Goal: Information Seeking & Learning: Learn about a topic

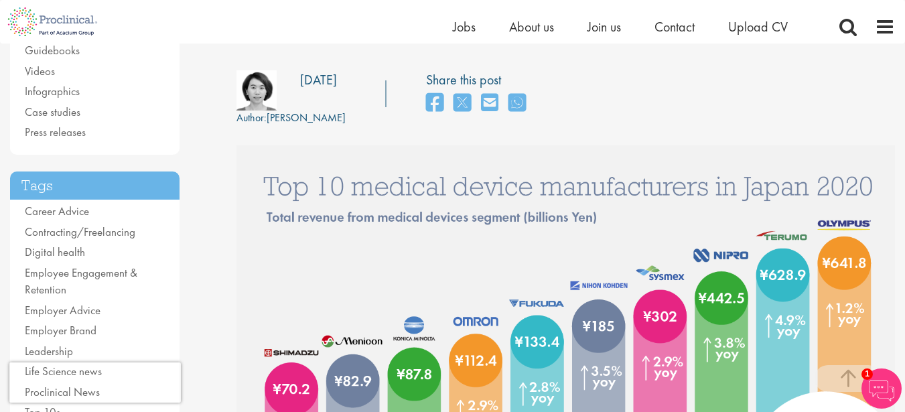
scroll to position [232, 0]
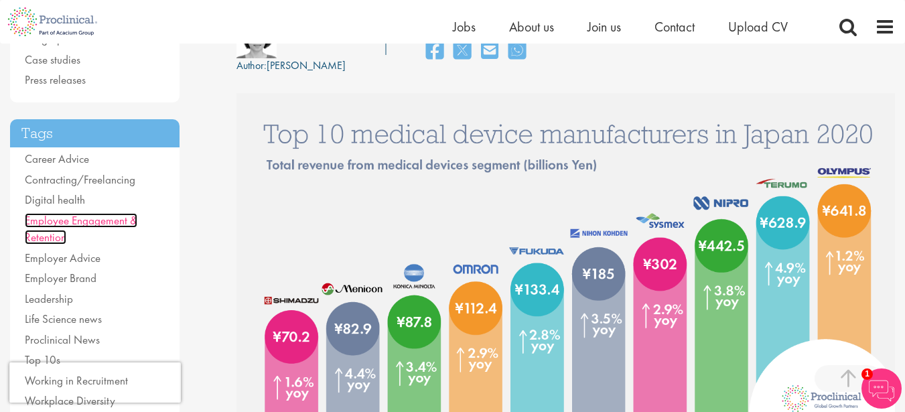
click at [106, 219] on link "Employee Engagement & Retention" at bounding box center [81, 229] width 113 height 32
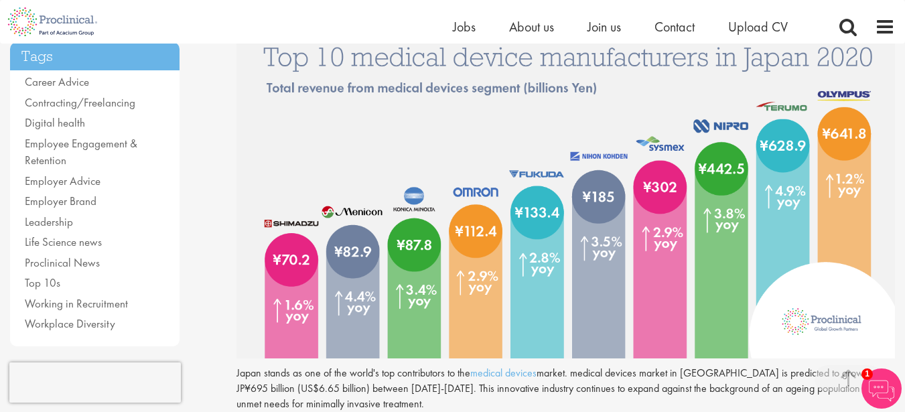
scroll to position [310, 0]
click at [79, 127] on link "Digital health" at bounding box center [55, 122] width 60 height 15
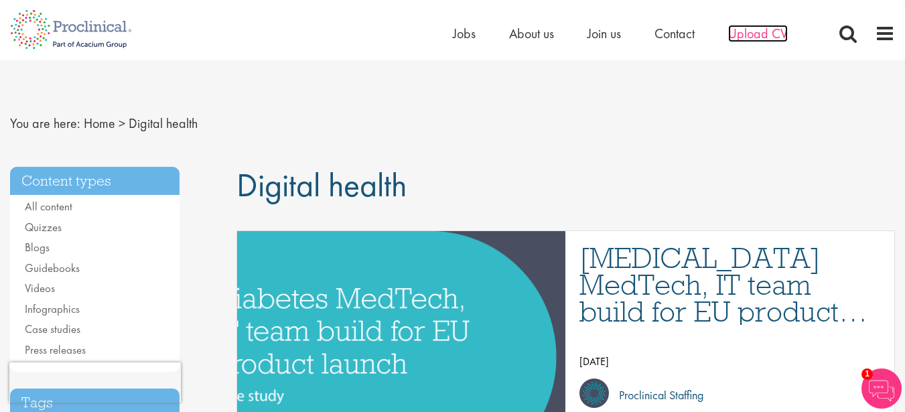
click at [774, 35] on span "Upload CV" at bounding box center [758, 33] width 60 height 17
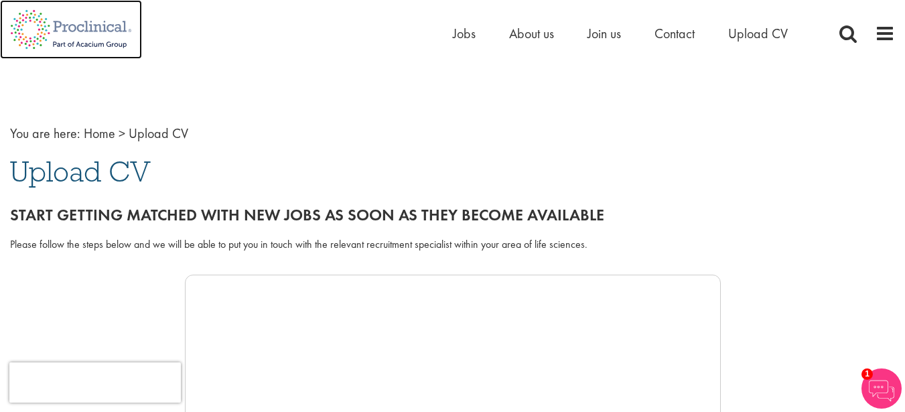
click at [93, 30] on img at bounding box center [71, 29] width 142 height 59
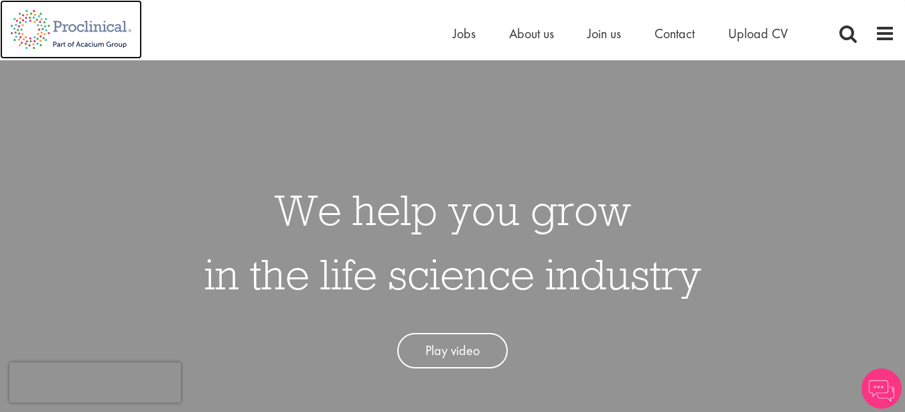
click at [90, 48] on img at bounding box center [71, 29] width 142 height 59
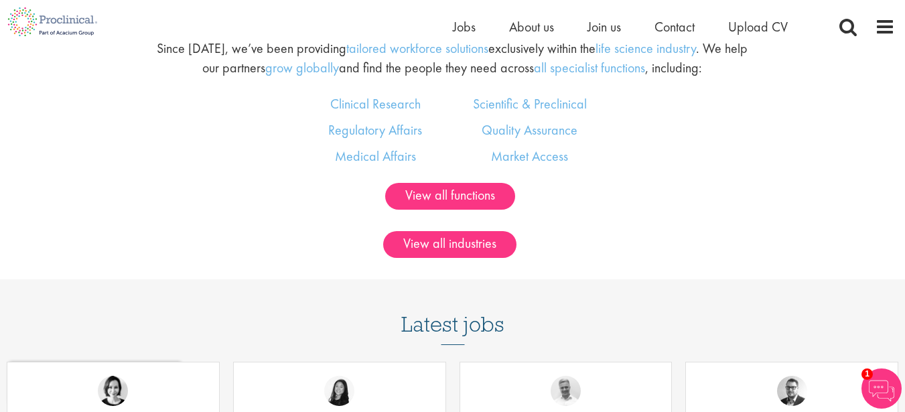
scroll to position [800, 0]
click at [322, 115] on div "Clinical Research Regulatory Affairs Medical Affairs" at bounding box center [375, 133] width 154 height 78
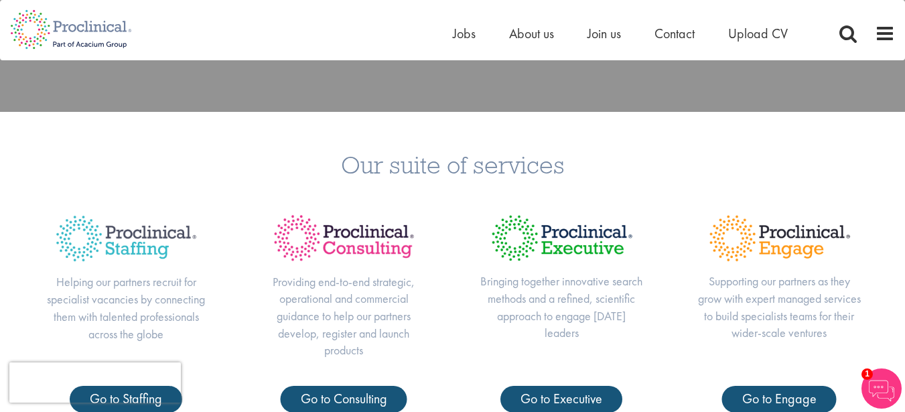
scroll to position [0, 0]
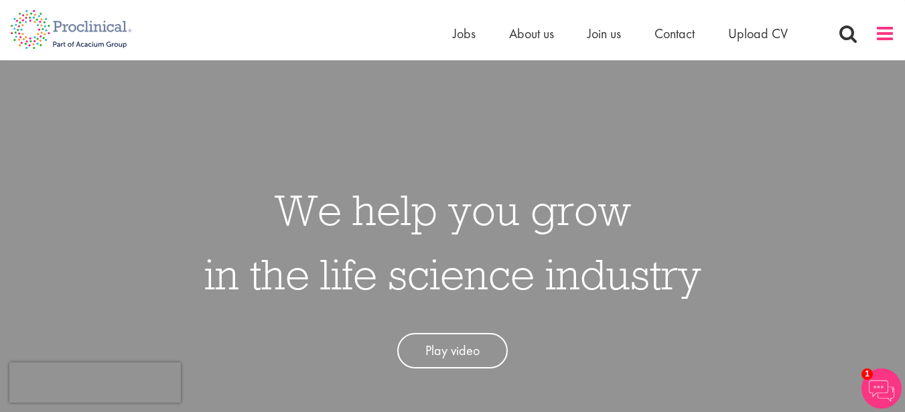
click at [884, 35] on span at bounding box center [885, 33] width 20 height 20
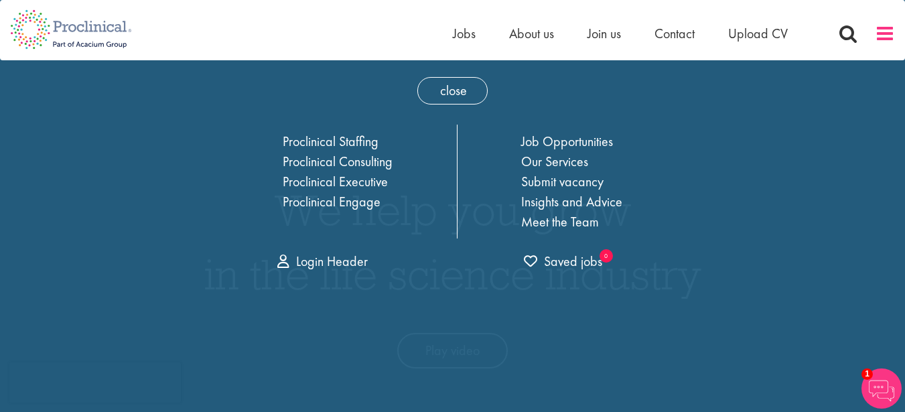
click at [884, 35] on span at bounding box center [885, 33] width 20 height 20
